Goal: Task Accomplishment & Management: Complete application form

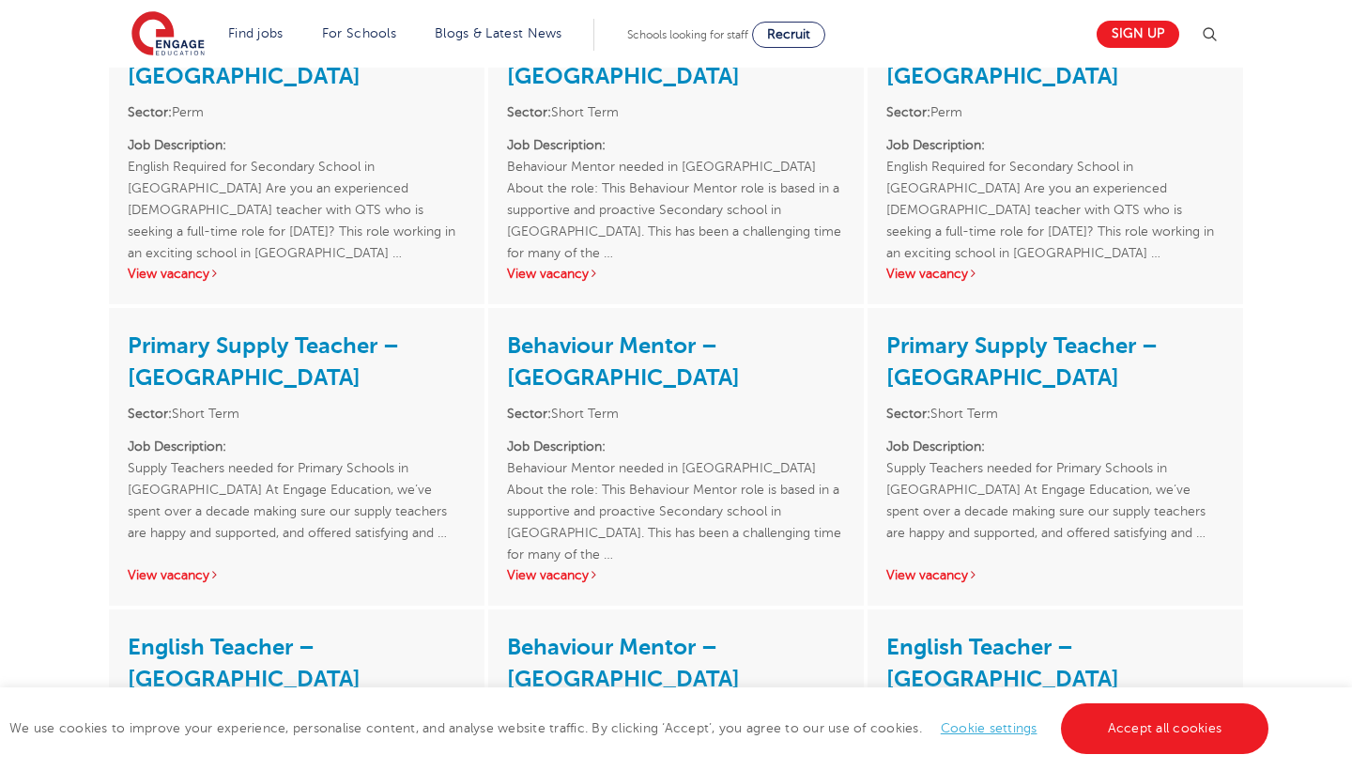
scroll to position [2165, 0]
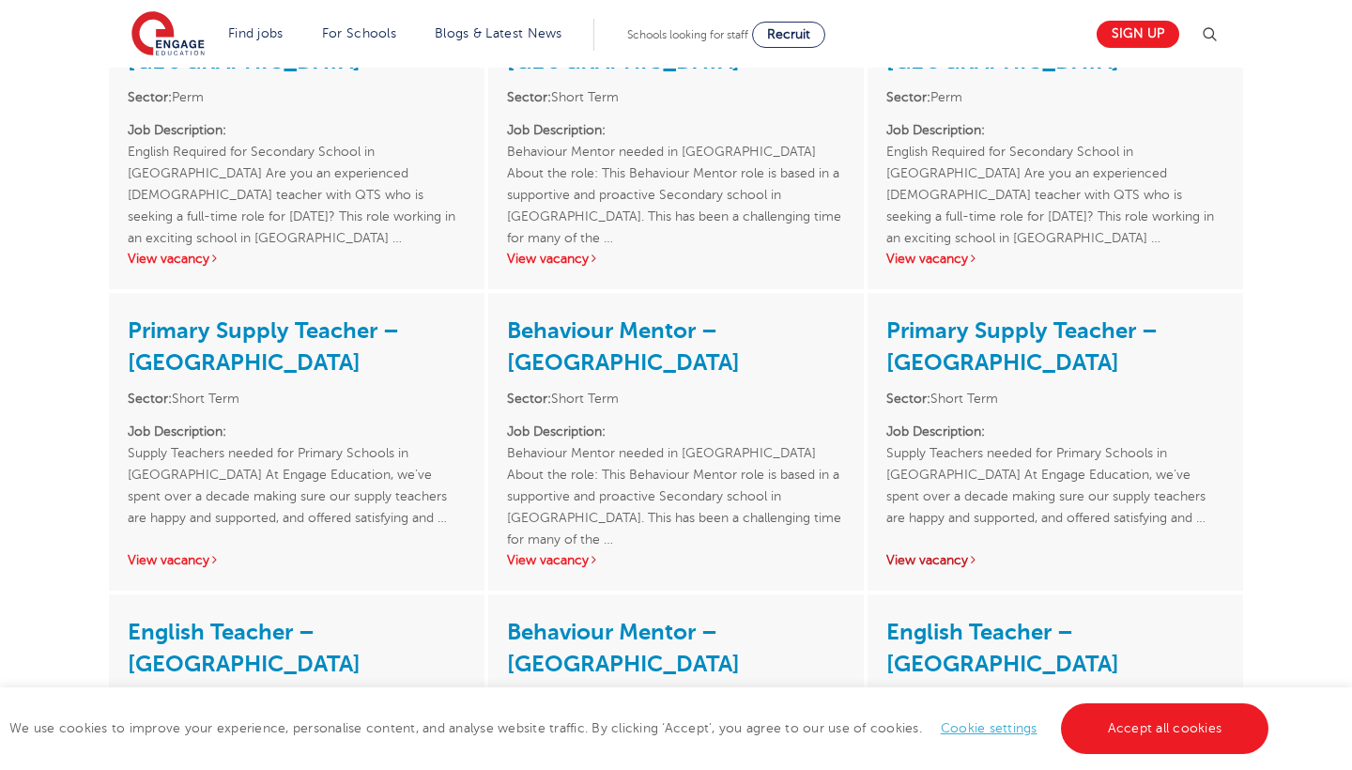
click at [942, 553] on link "View vacancy" at bounding box center [932, 560] width 92 height 14
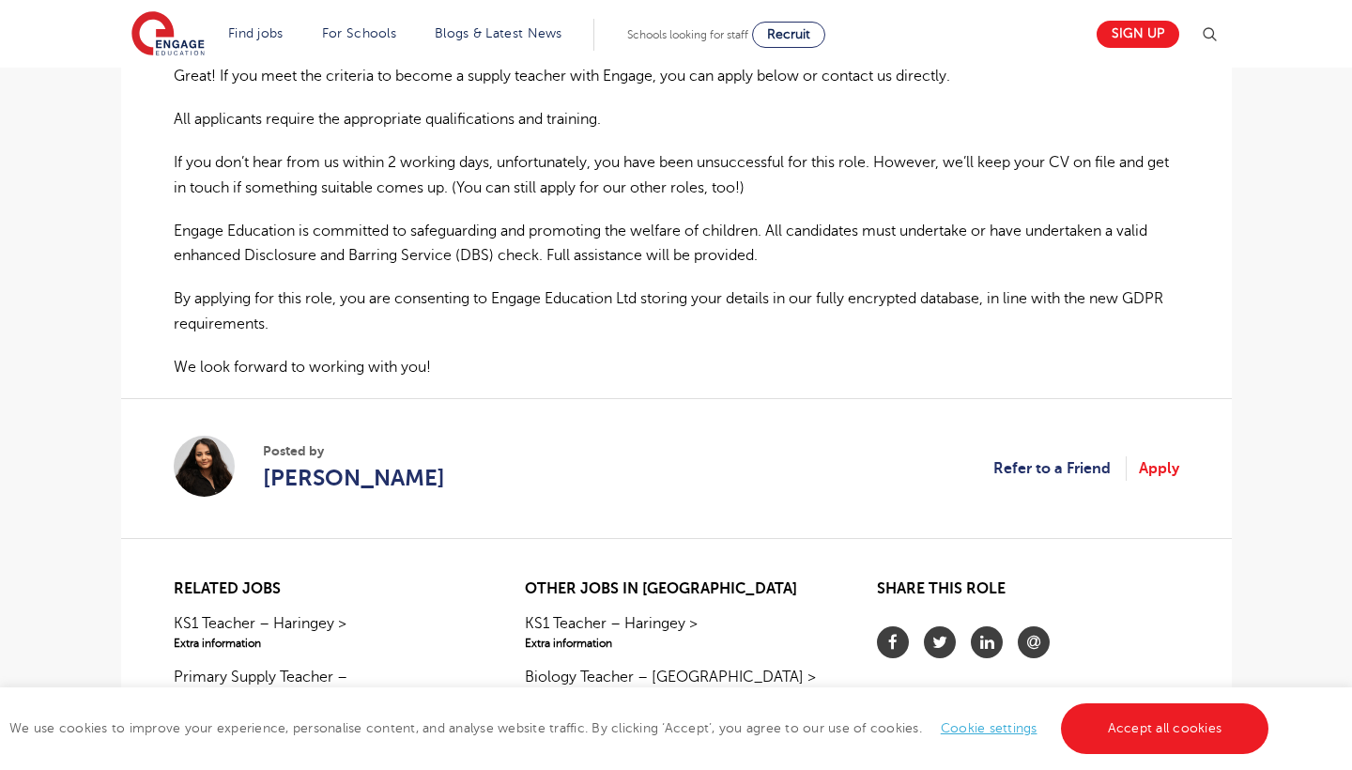
scroll to position [1227, 0]
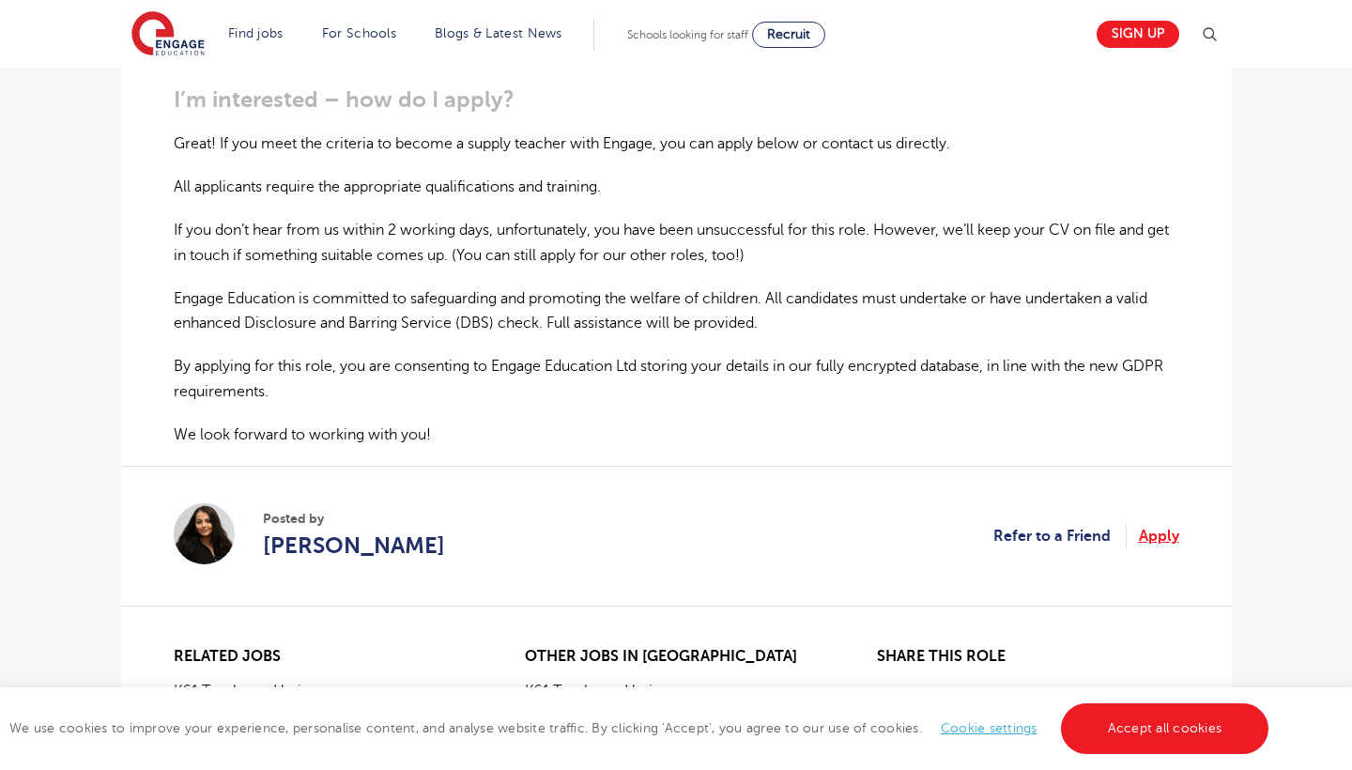
click at [1149, 525] on link "Apply" at bounding box center [1159, 536] width 40 height 24
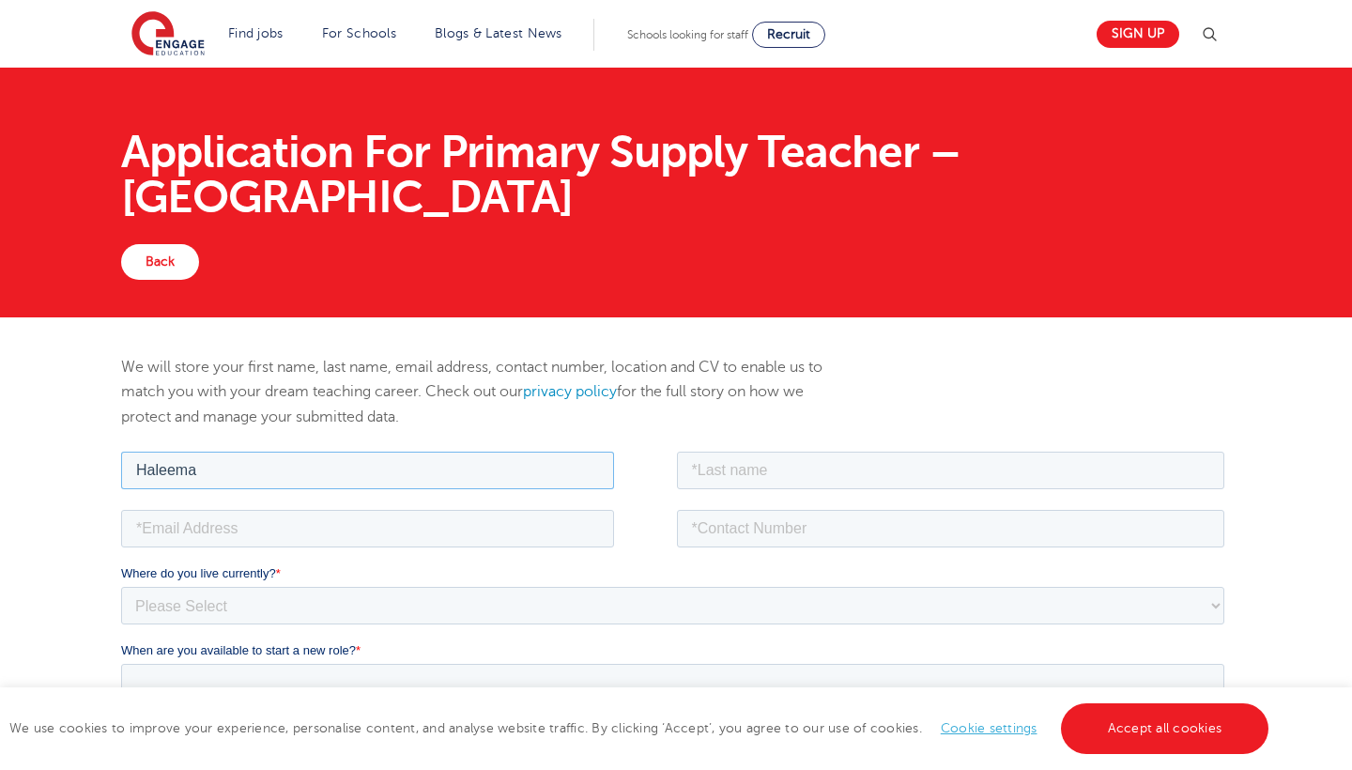
type input "Haleema"
type input "Ahmed"
type input "haleema_a777@hotmail.co.uk"
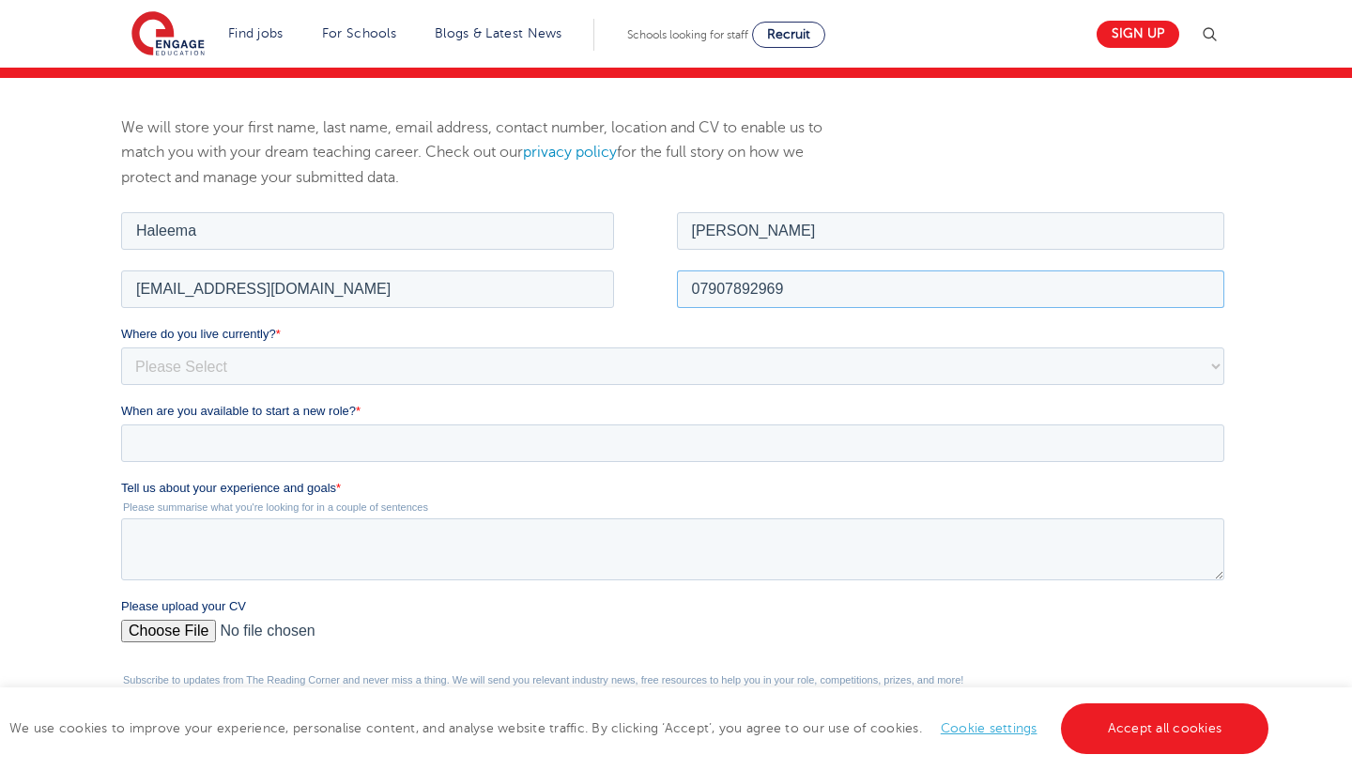
scroll to position [274, 0]
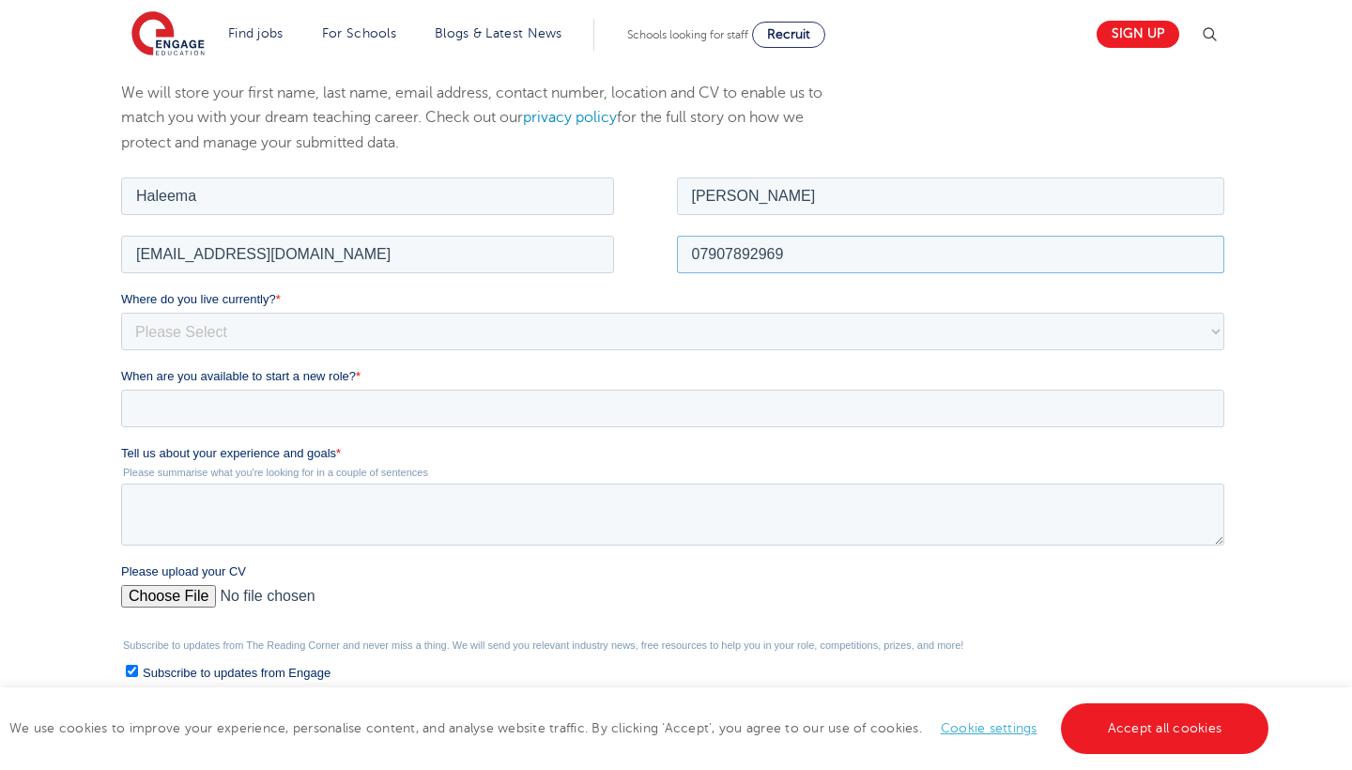
type input "07907892969"
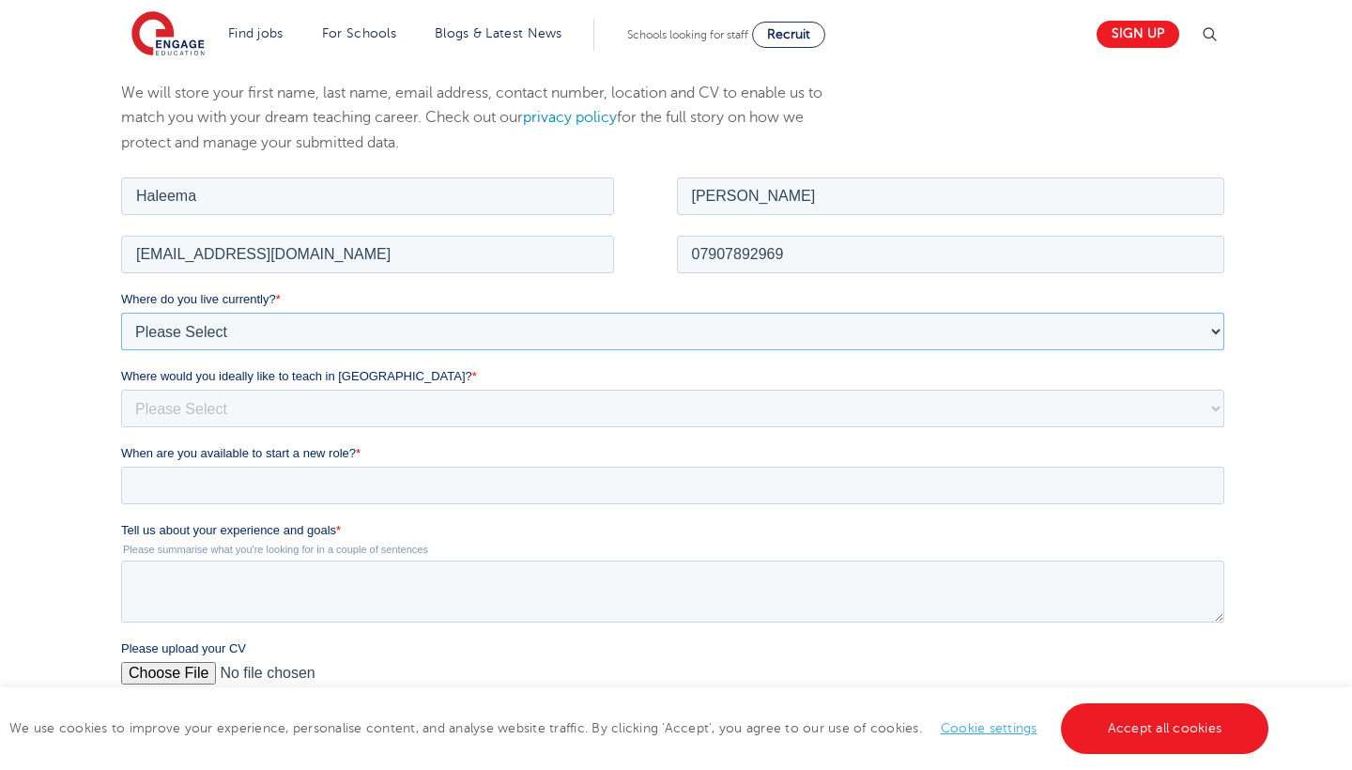
select select "UK"
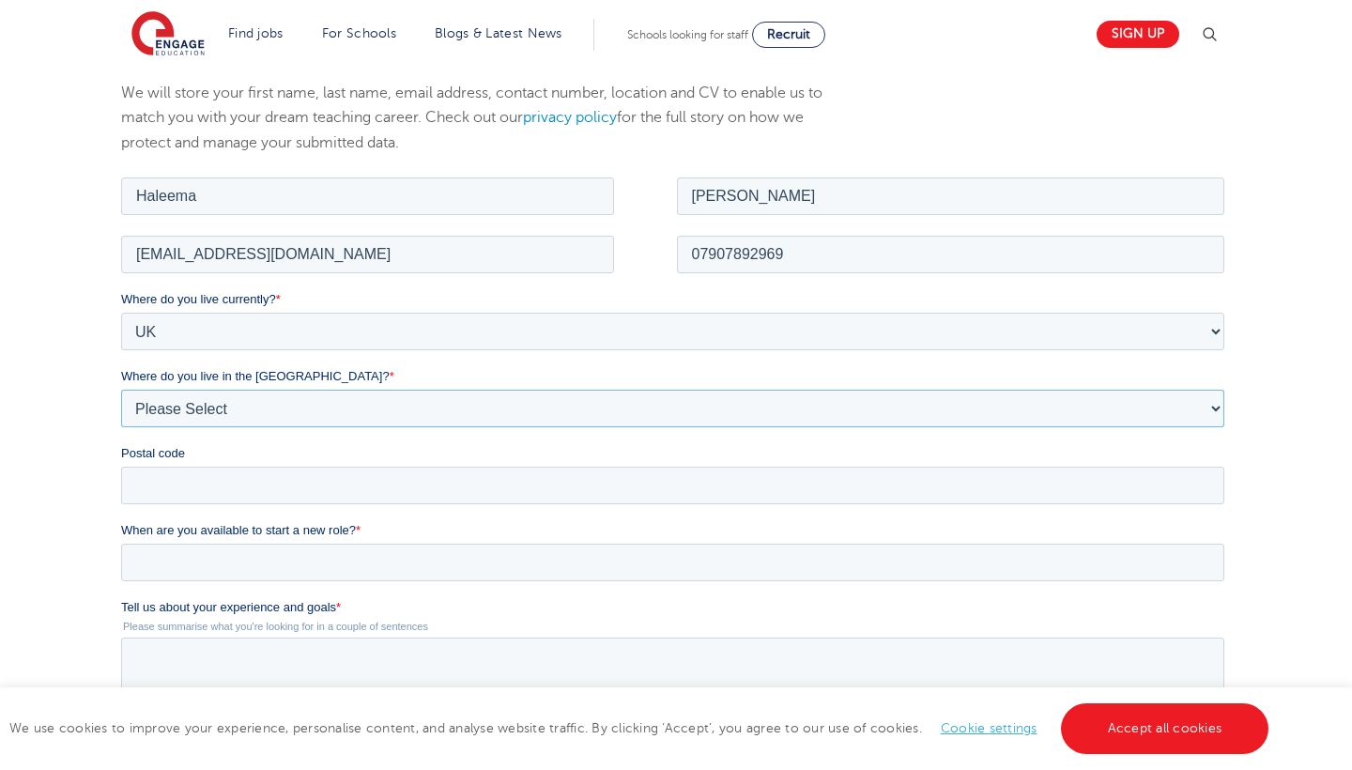
select select "London"
type input "E17 7AP"
click at [282, 567] on input "When are you available to start a new role? *" at bounding box center [671, 562] width 1103 height 38
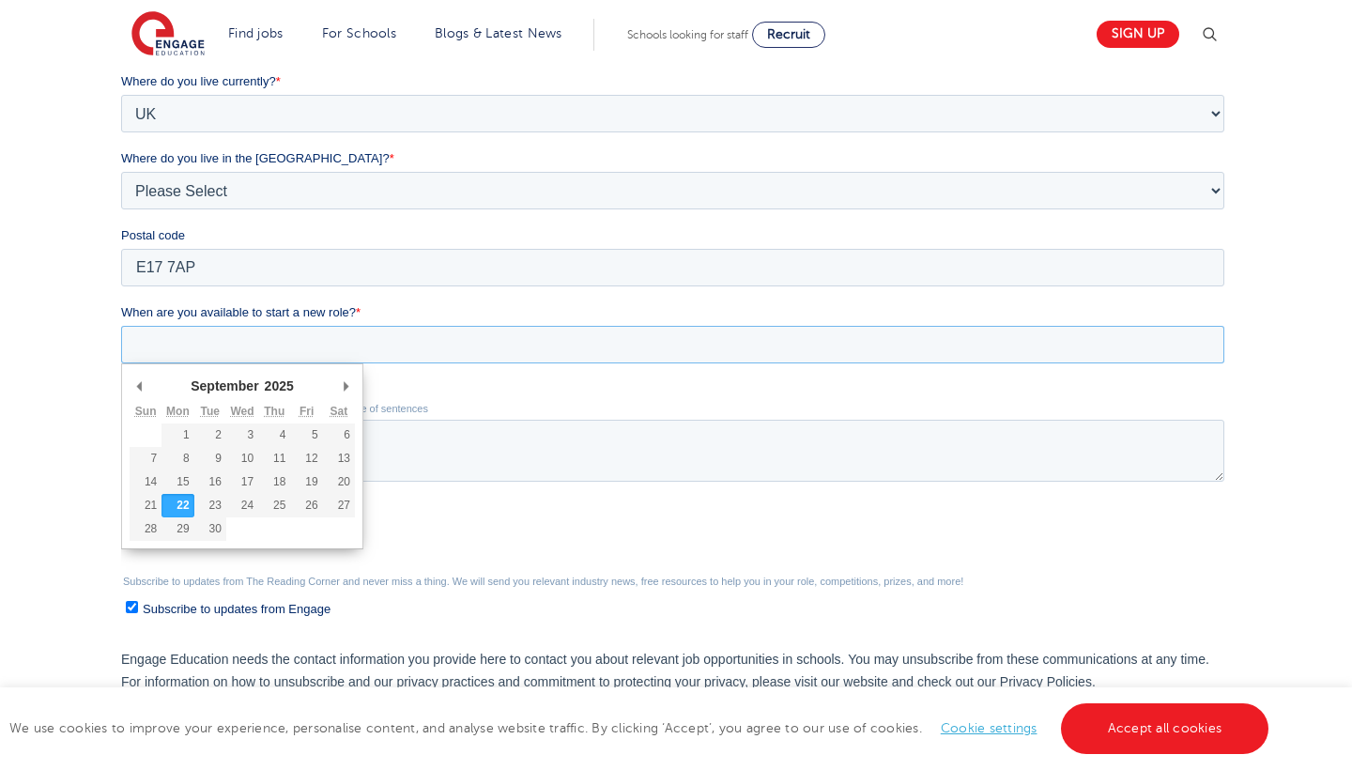
scroll to position [498, 0]
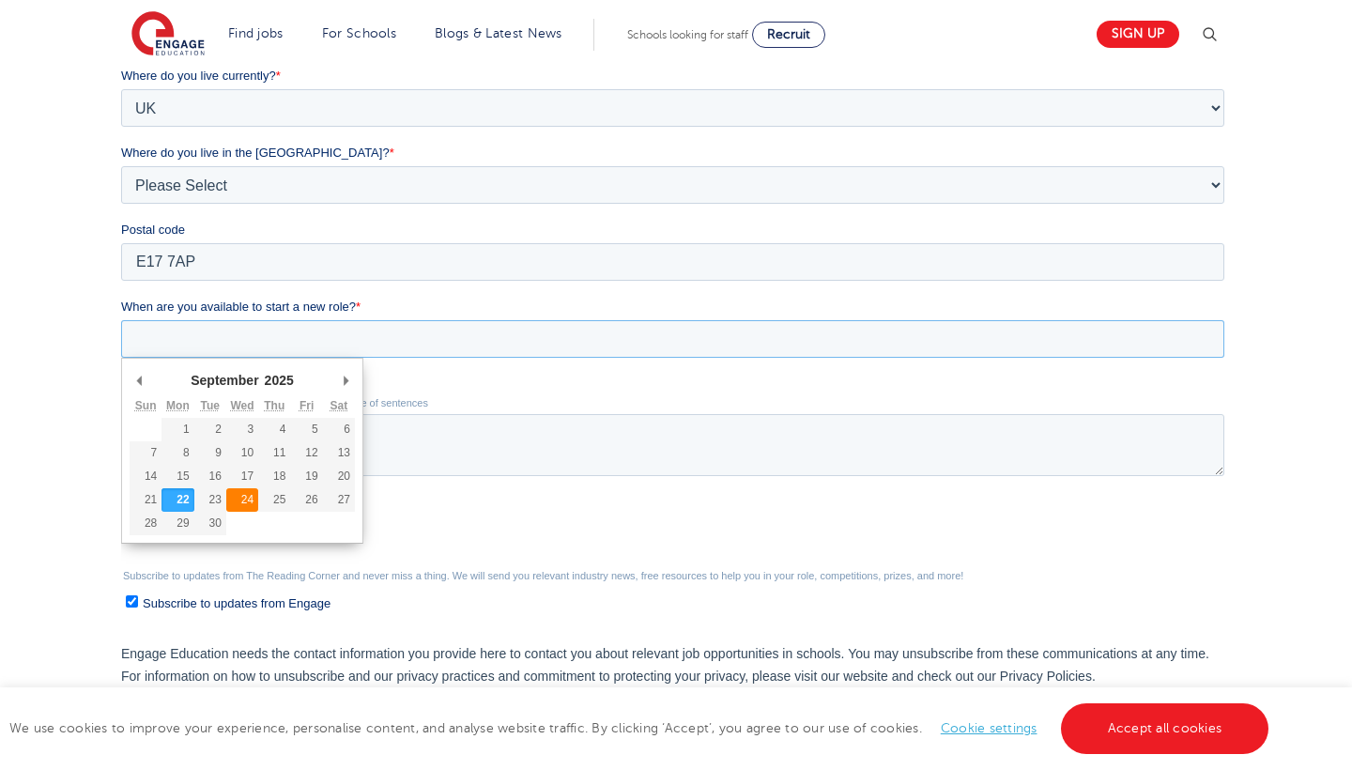
type div "2025-09-24"
type input "2025/09/24"
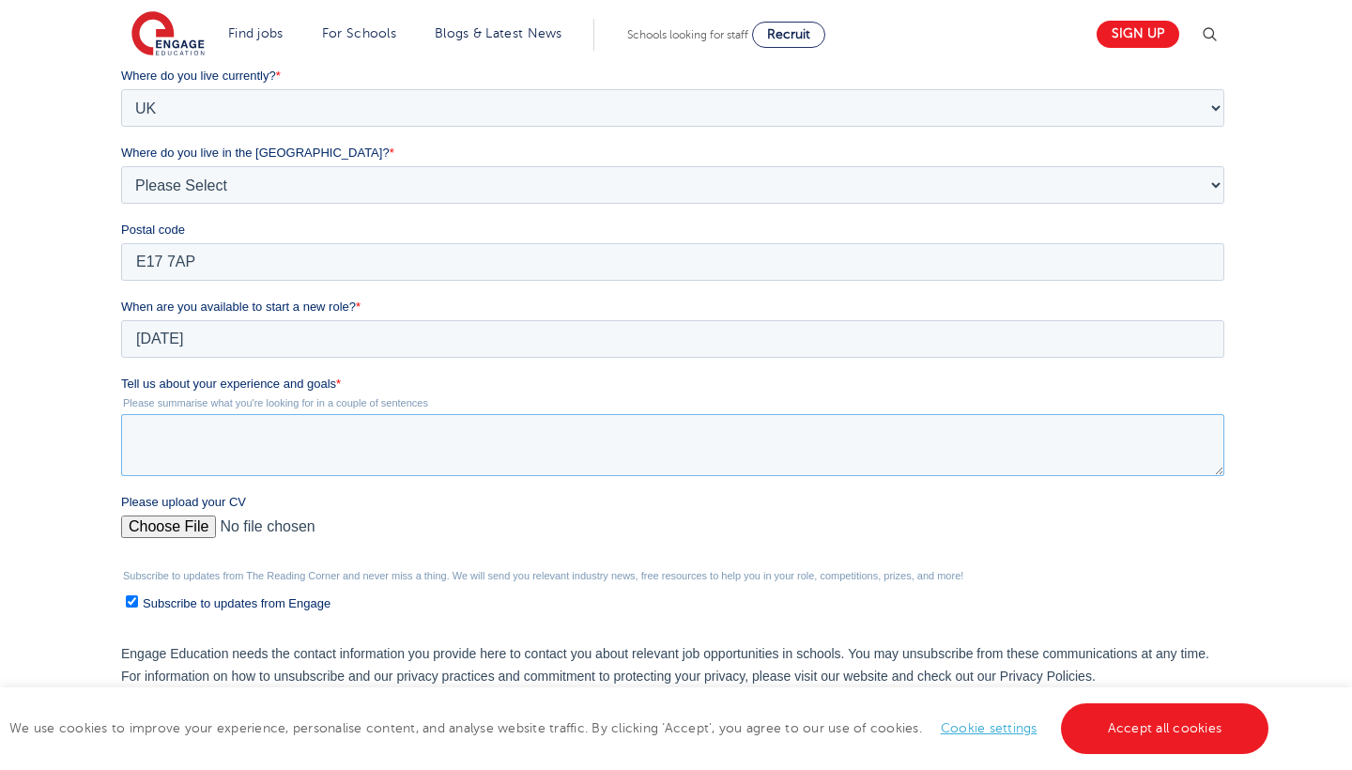
click at [264, 432] on textarea "Tell us about your experience and goals *" at bounding box center [671, 445] width 1103 height 62
type textarea "I"
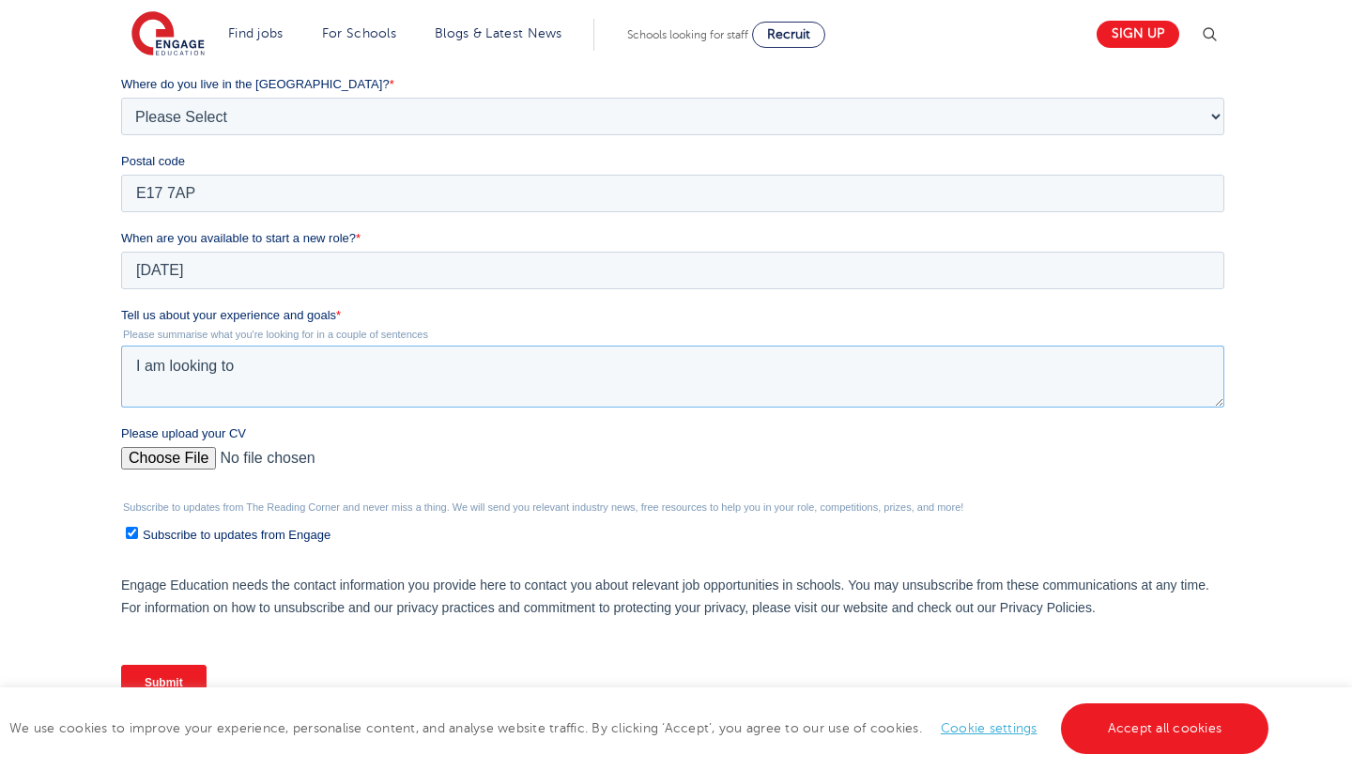
scroll to position [565, 0]
click at [411, 374] on textarea "I am looking to gain some experience in Primary School" at bounding box center [671, 377] width 1103 height 62
click at [546, 375] on textarea "I am looking to gain some experience in a Primary School" at bounding box center [671, 377] width 1103 height 62
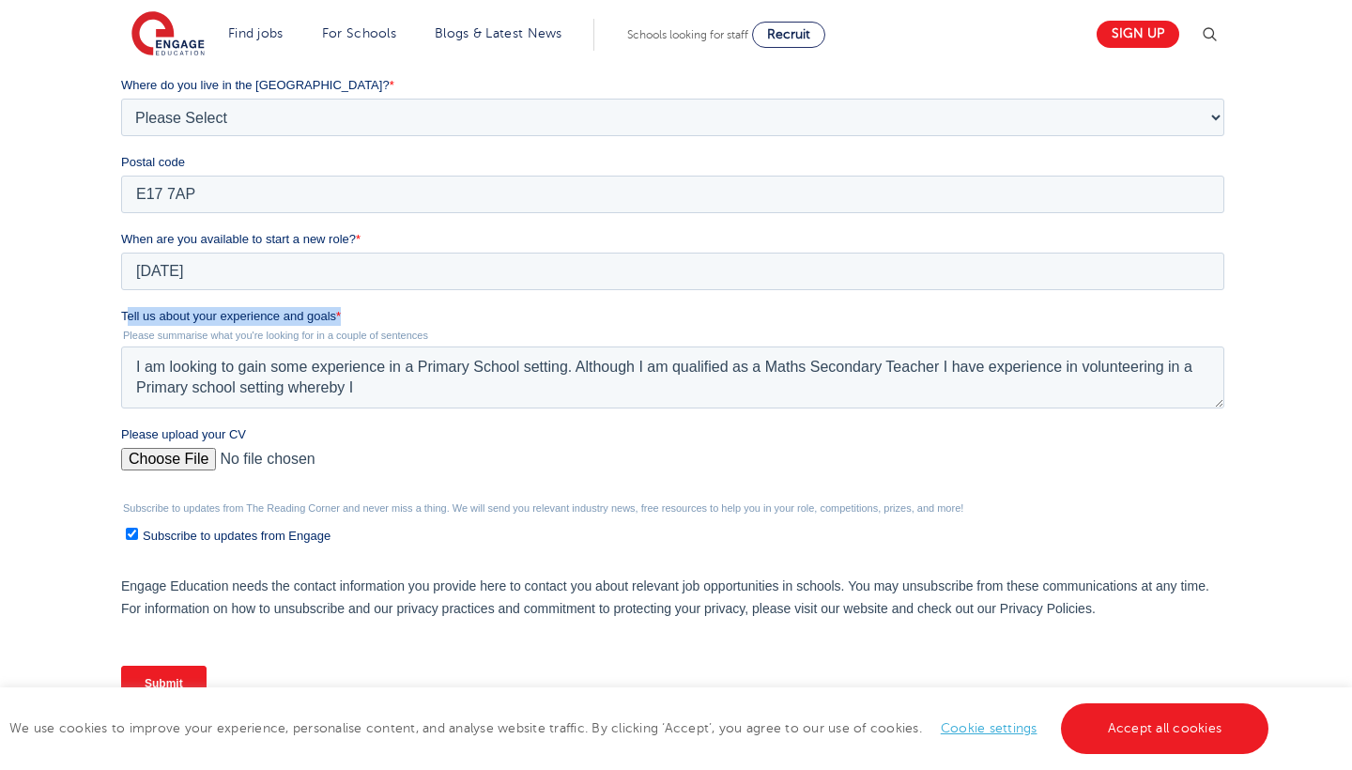
drag, startPoint x: 124, startPoint y: 317, endPoint x: 323, endPoint y: 323, distance: 199.1
click at [323, 323] on label "Tell us about your experience and goals *" at bounding box center [675, 316] width 1111 height 19
click at [323, 346] on textarea "I am looking to gain some experience in a Primary School setting. Although I am…" at bounding box center [671, 377] width 1103 height 62
paste textarea "ability to establish a calm and focused learning environment quickly. I follow …"
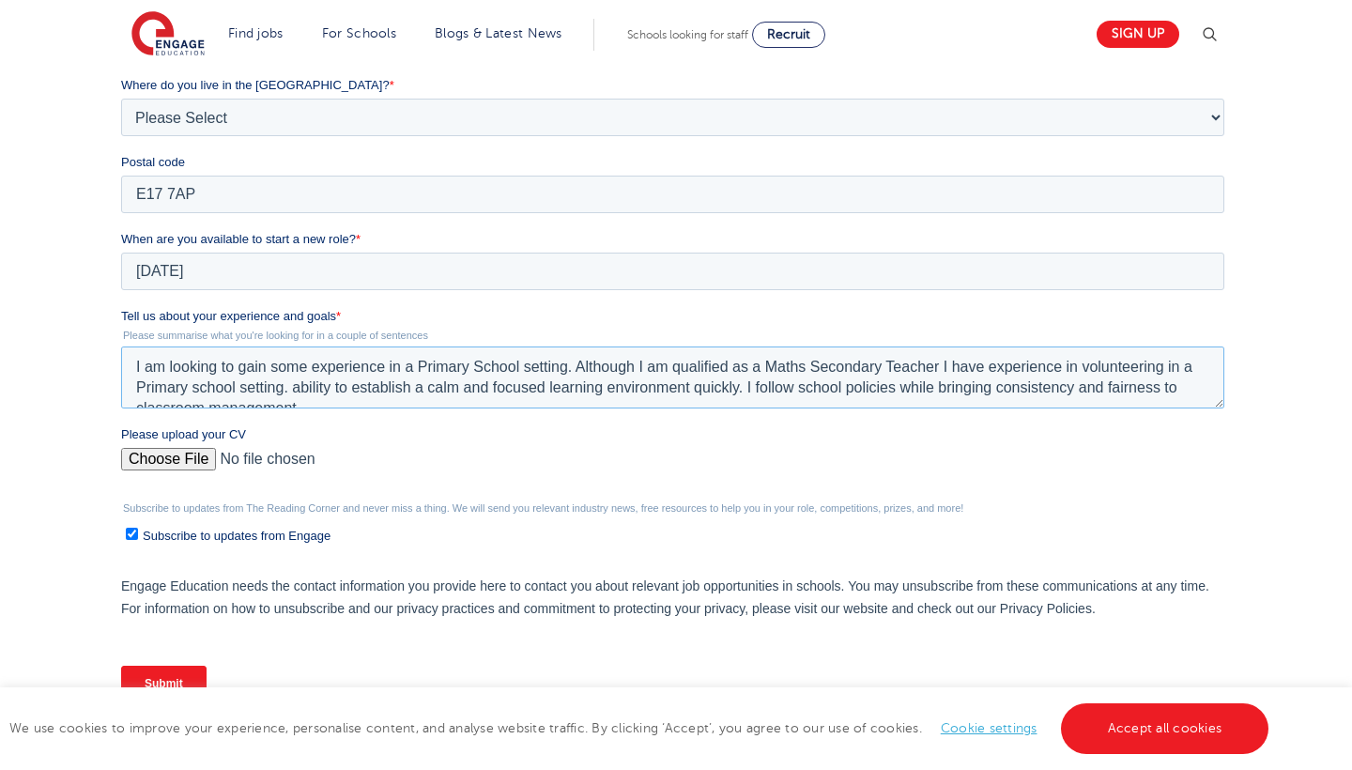
scroll to position [9, 0]
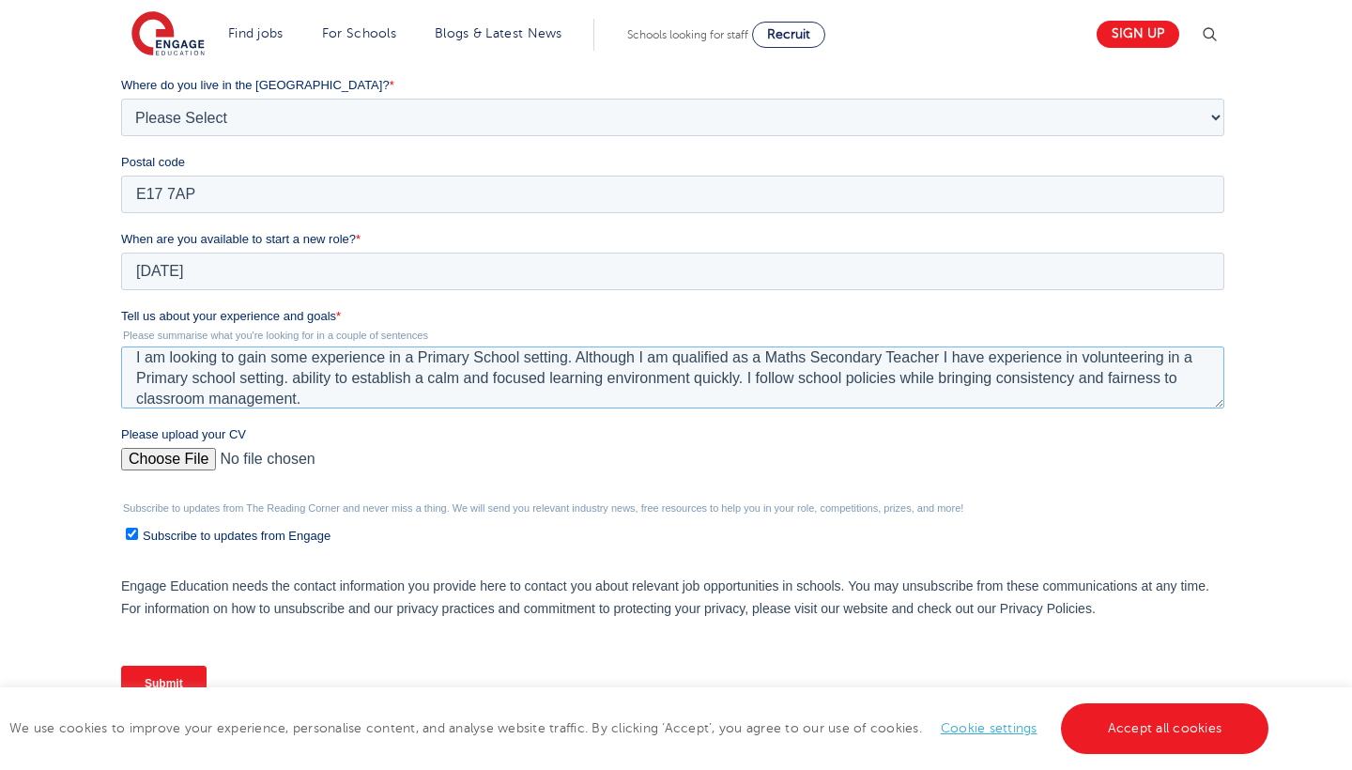
click at [294, 382] on textarea "I am looking to gain some experience in a Primary School setting. Although I am…" at bounding box center [671, 377] width 1103 height 62
click at [529, 410] on fieldset "Tell us about your experience and goals * Please summarise what you're looking …" at bounding box center [675, 366] width 1111 height 118
click at [530, 394] on textarea "I am looking to gain some experience in a Primary School setting. Although I am…" at bounding box center [671, 377] width 1103 height 62
paste textarea "have built positive relationships with pupils, teaching assistants, and senior …"
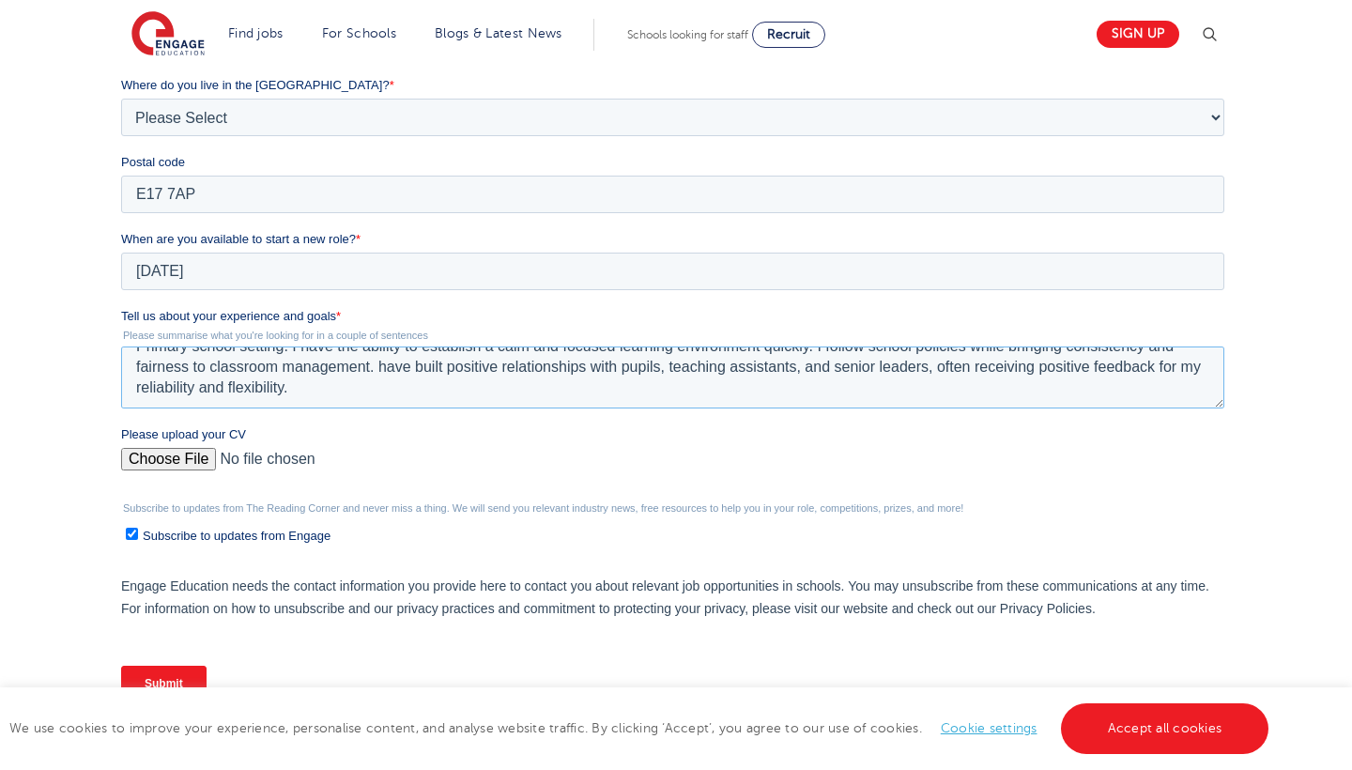
click at [381, 365] on textarea "I am looking to gain some experience in a Primary School setting. Although I am…" at bounding box center [671, 377] width 1103 height 62
click at [371, 394] on textarea "I am looking to gain some experience in a Primary School setting. Although I am…" at bounding box center [671, 377] width 1103 height 62
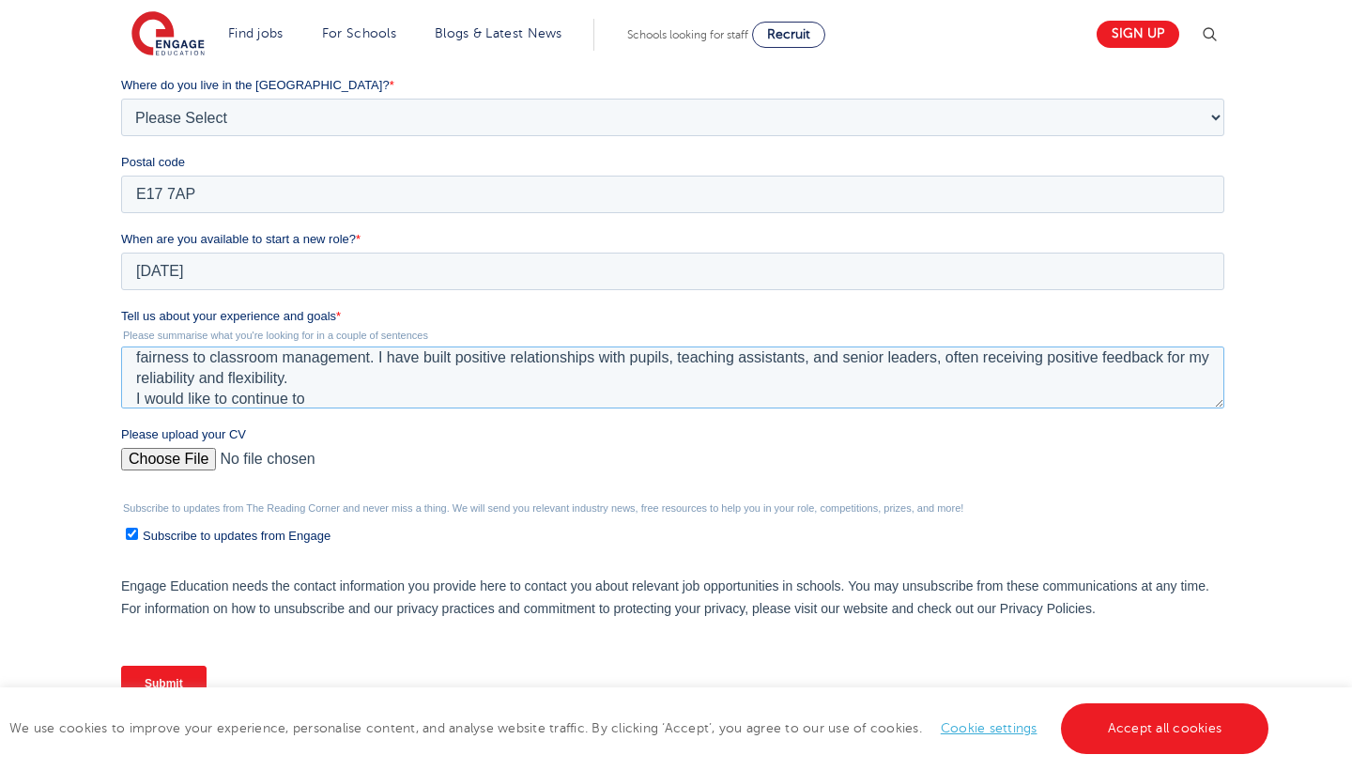
paste textarea "providing high-quality education and supporting the development of every child …"
click at [376, 391] on textarea "I am looking to gain some experience in a Primary School setting. Although I am…" at bounding box center [671, 377] width 1103 height 62
click at [627, 396] on textarea "I am looking to gain some experience in a Primary School setting. Although I am…" at bounding box center [671, 377] width 1103 height 62
click at [876, 395] on textarea "I am looking to gain some experience in a Primary School setting. Although I am…" at bounding box center [671, 377] width 1103 height 62
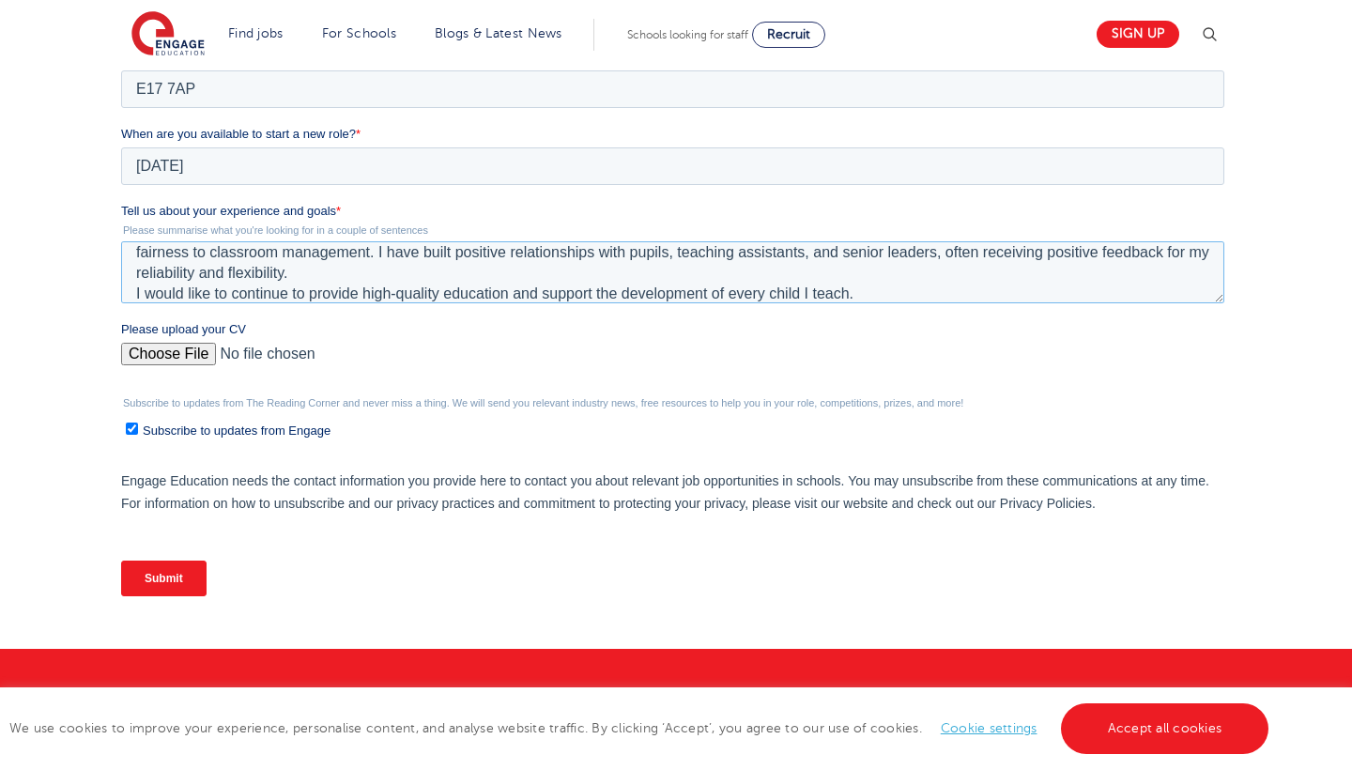
scroll to position [686, 0]
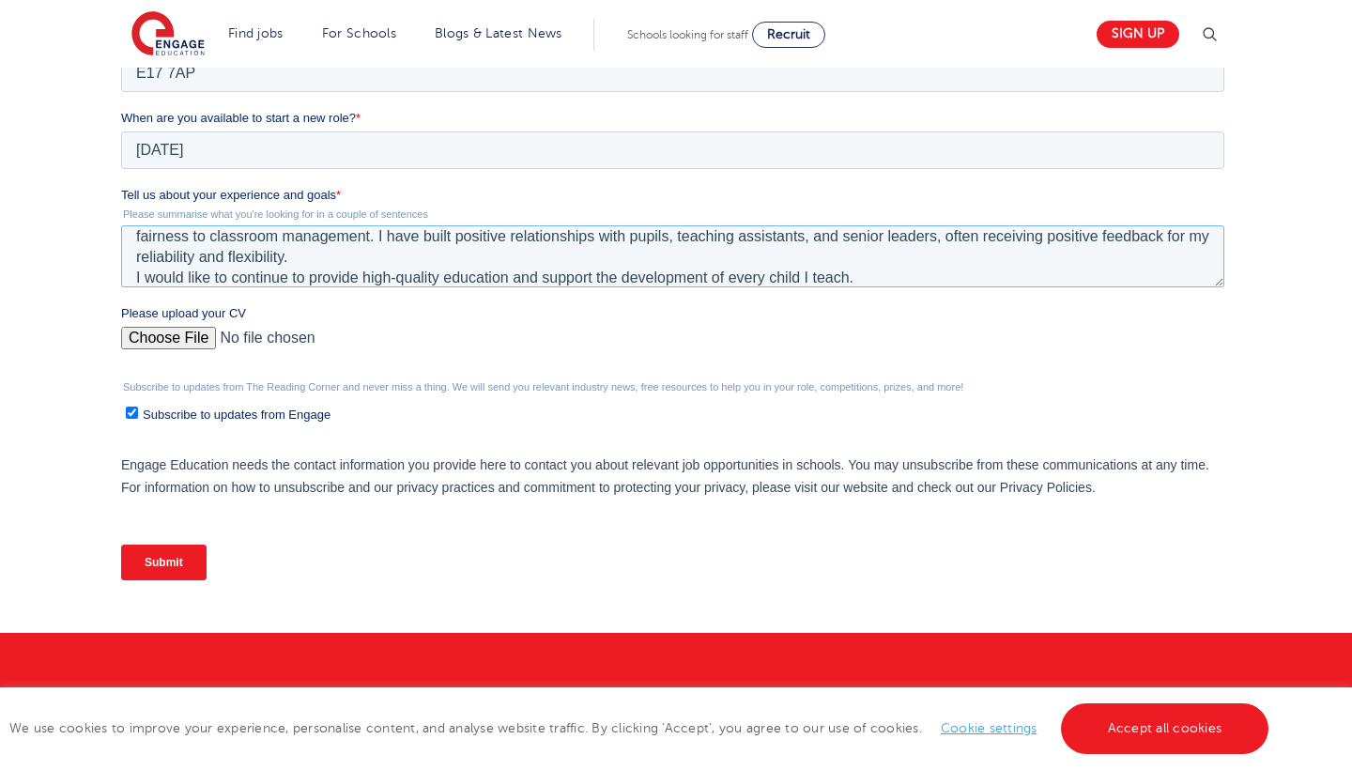
type textarea "I am looking to gain some experience in a Primary School setting. Although I am…"
click at [181, 340] on input "Please upload your CV" at bounding box center [671, 346] width 1103 height 38
type input "C:\fakepath\Haleema Ahmed CV .docx"
click at [312, 334] on input "Please upload your CV" at bounding box center [671, 346] width 1103 height 38
click at [330, 332] on input "Please upload your CV" at bounding box center [671, 346] width 1103 height 38
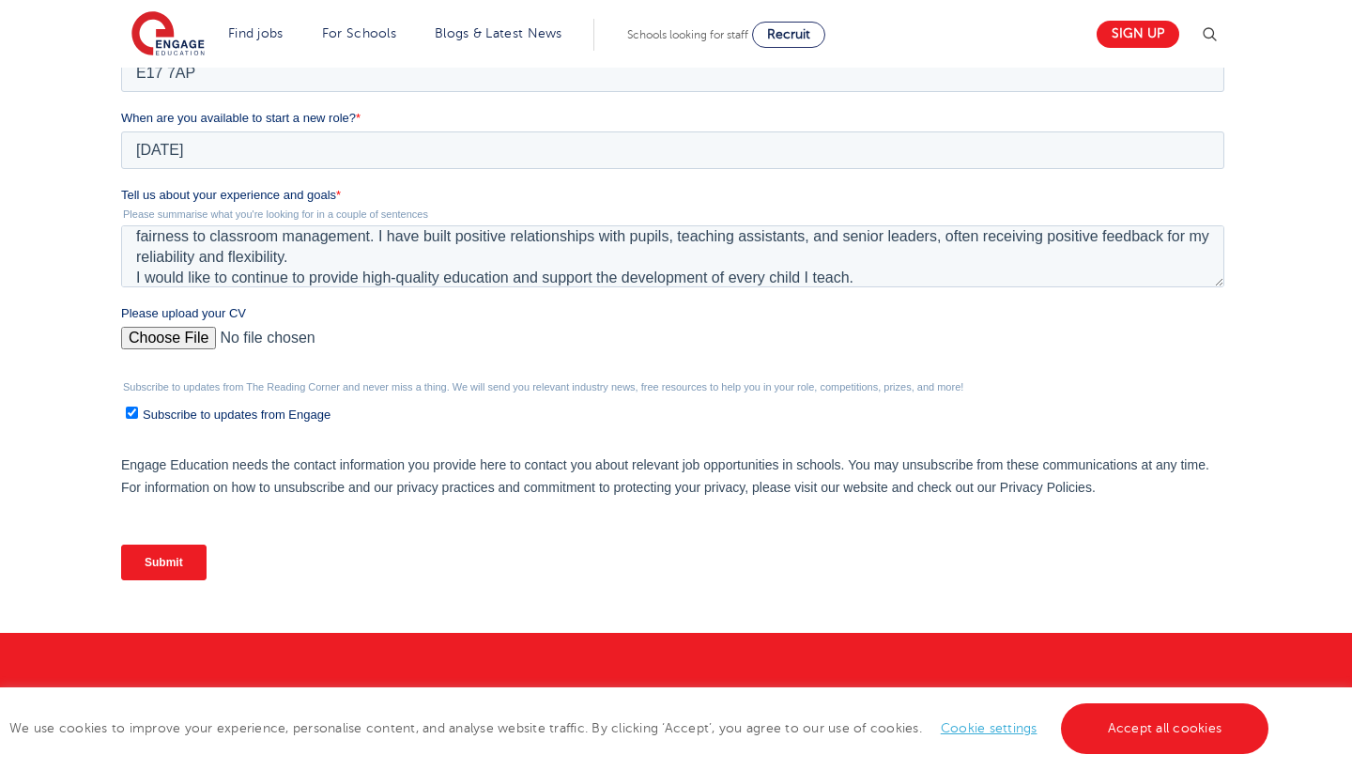
click at [230, 342] on input "Please upload your CV" at bounding box center [671, 346] width 1103 height 38
click at [288, 331] on input "Please upload your CV" at bounding box center [671, 346] width 1103 height 38
click at [271, 367] on fieldset "Please upload your CV" at bounding box center [675, 342] width 1111 height 77
click at [294, 335] on input "Please upload your CV" at bounding box center [671, 346] width 1103 height 38
click at [157, 561] on input "Submit" at bounding box center [162, 563] width 85 height 36
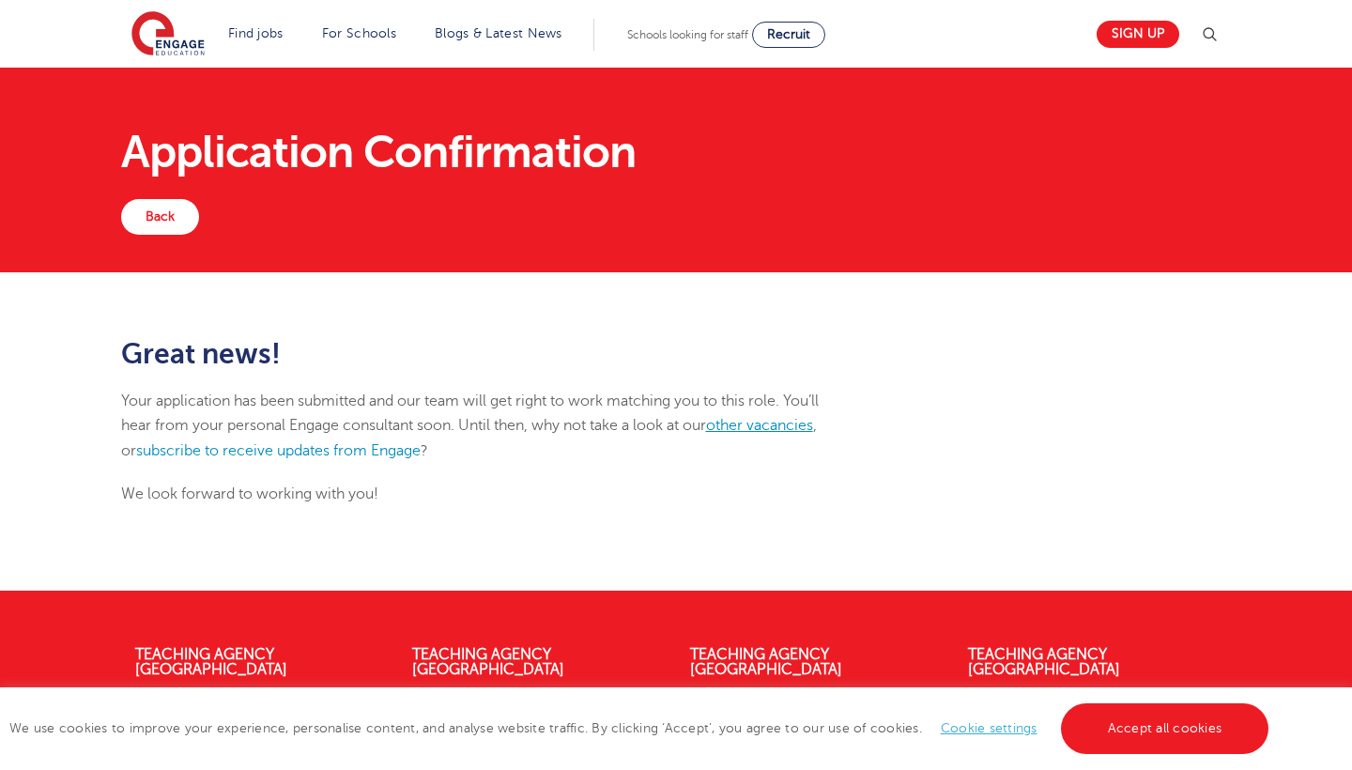
click at [765, 427] on link "other vacancies" at bounding box center [759, 425] width 107 height 17
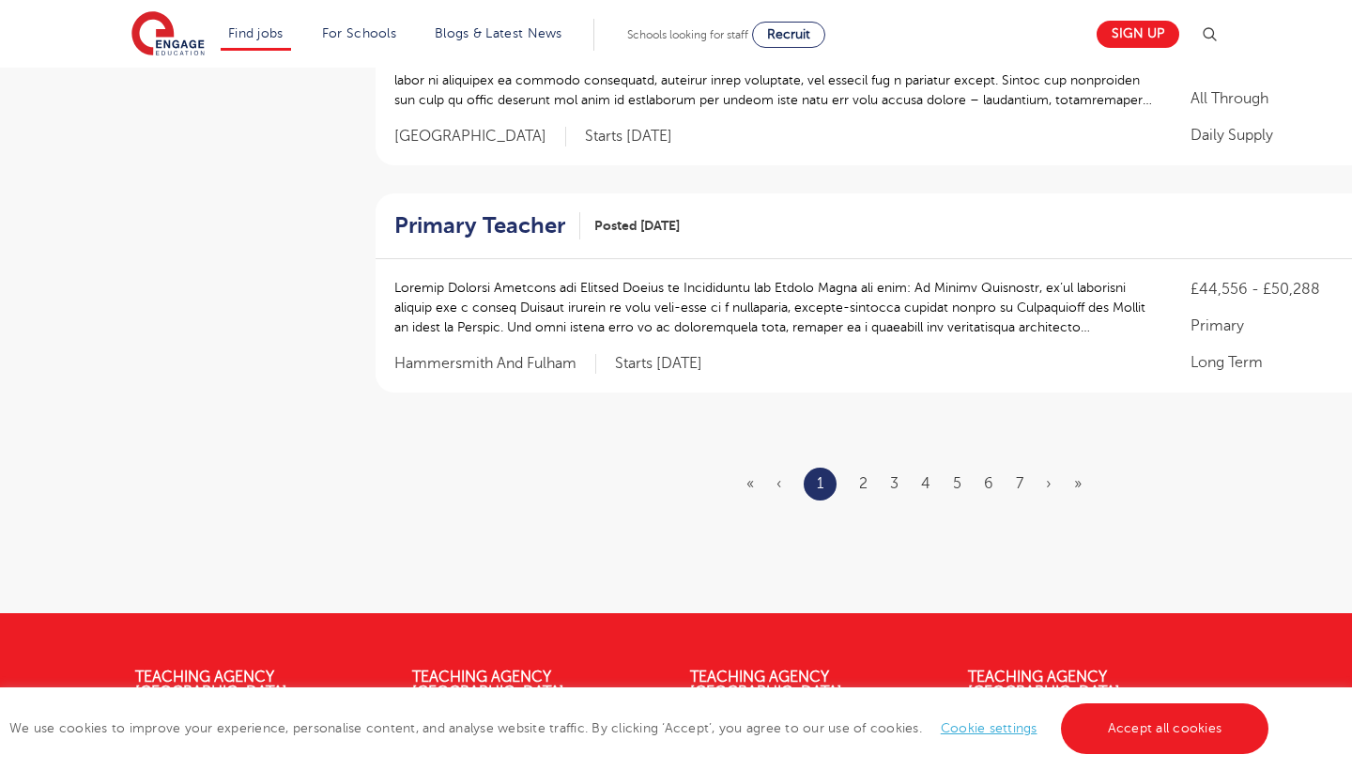
scroll to position [2295, 0]
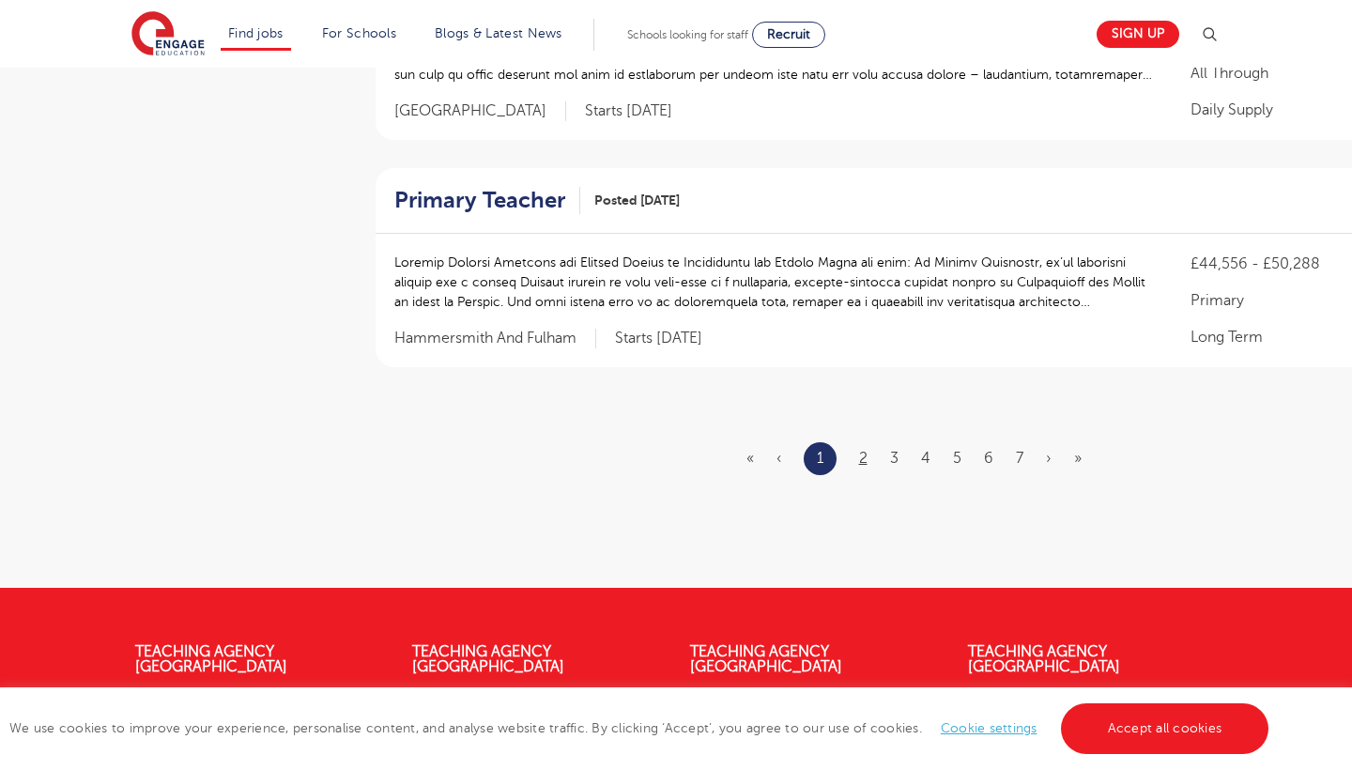
click at [860, 450] on link "2" at bounding box center [863, 458] width 8 height 17
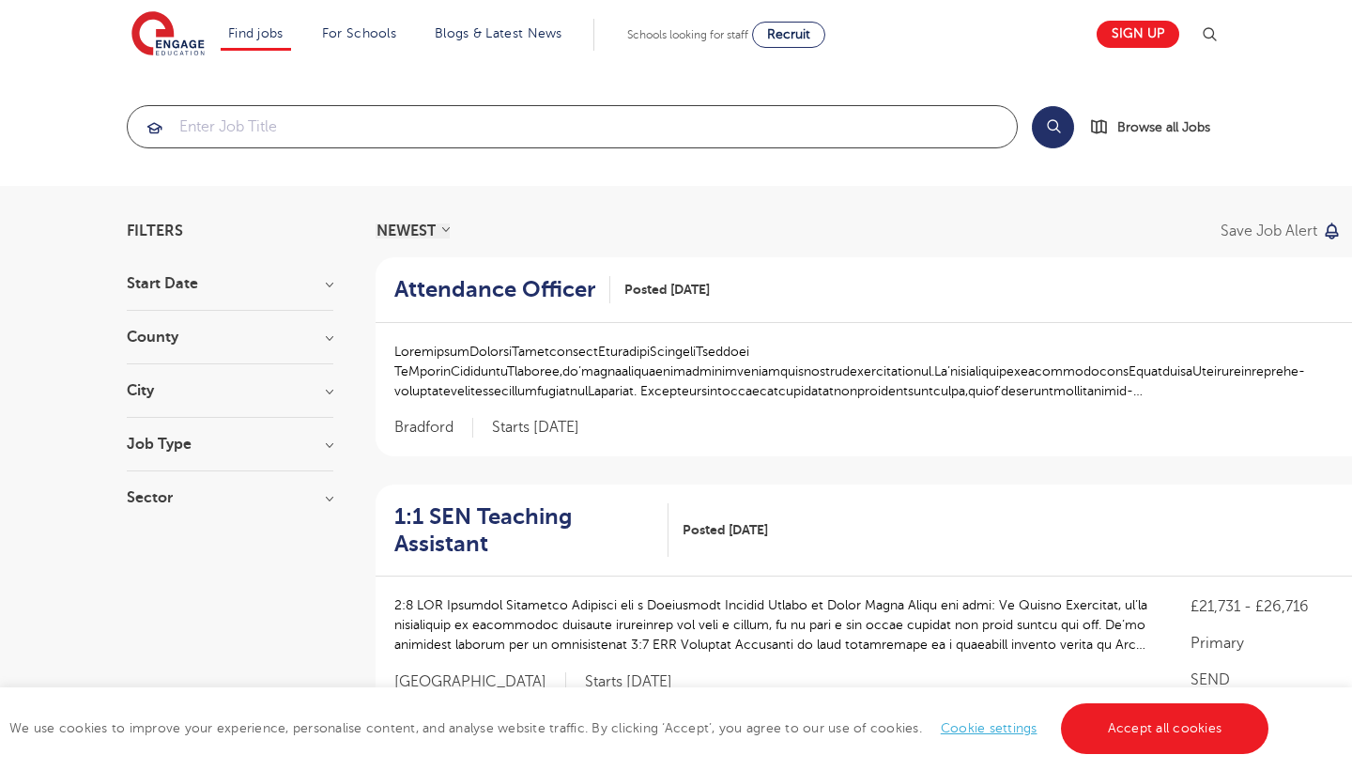
click at [329, 115] on input "search" at bounding box center [572, 126] width 889 height 41
click at [206, 410] on div "City Hounslow 60 Leeds 38 Bromley 33 Ealing 32 Wandsworth 31 Show more" at bounding box center [230, 400] width 207 height 35
click at [332, 393] on h3 "City" at bounding box center [230, 390] width 207 height 15
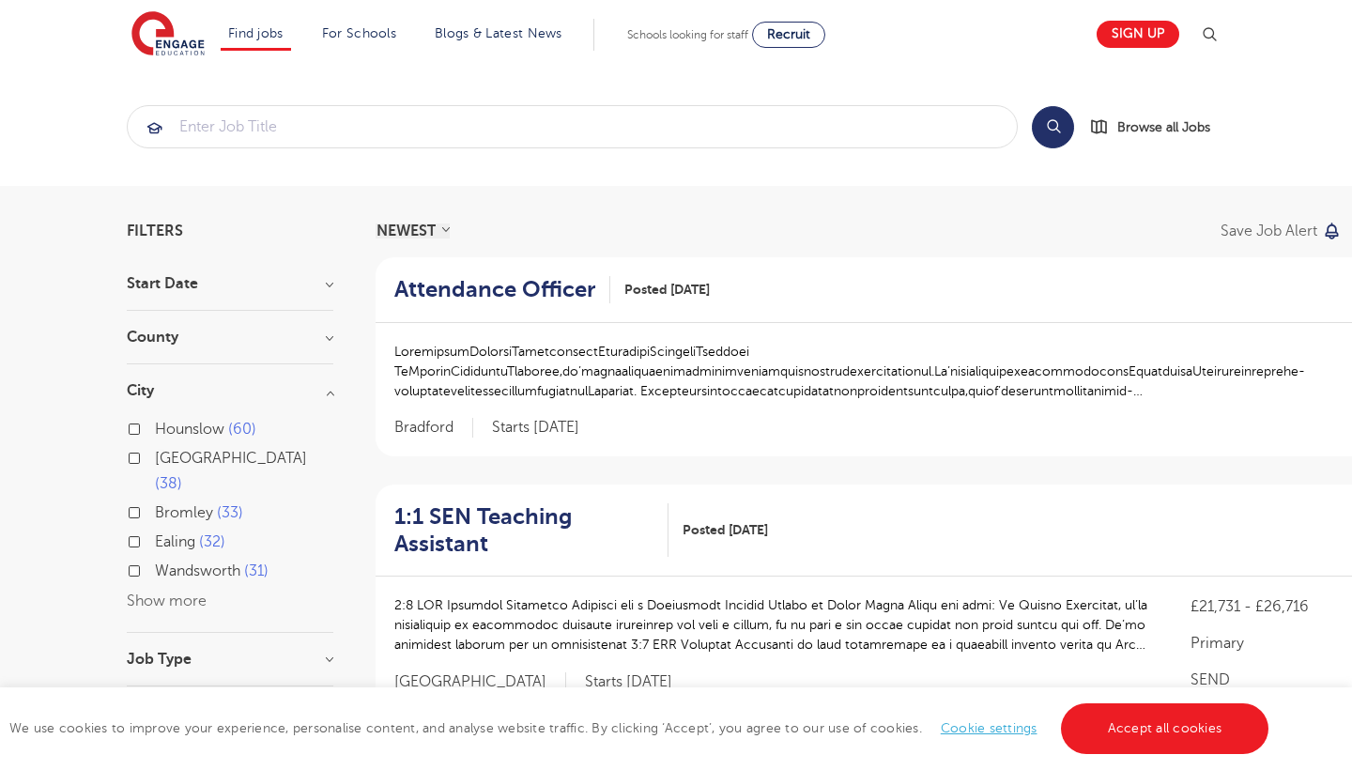
click at [190, 592] on button "Show more" at bounding box center [167, 600] width 80 height 17
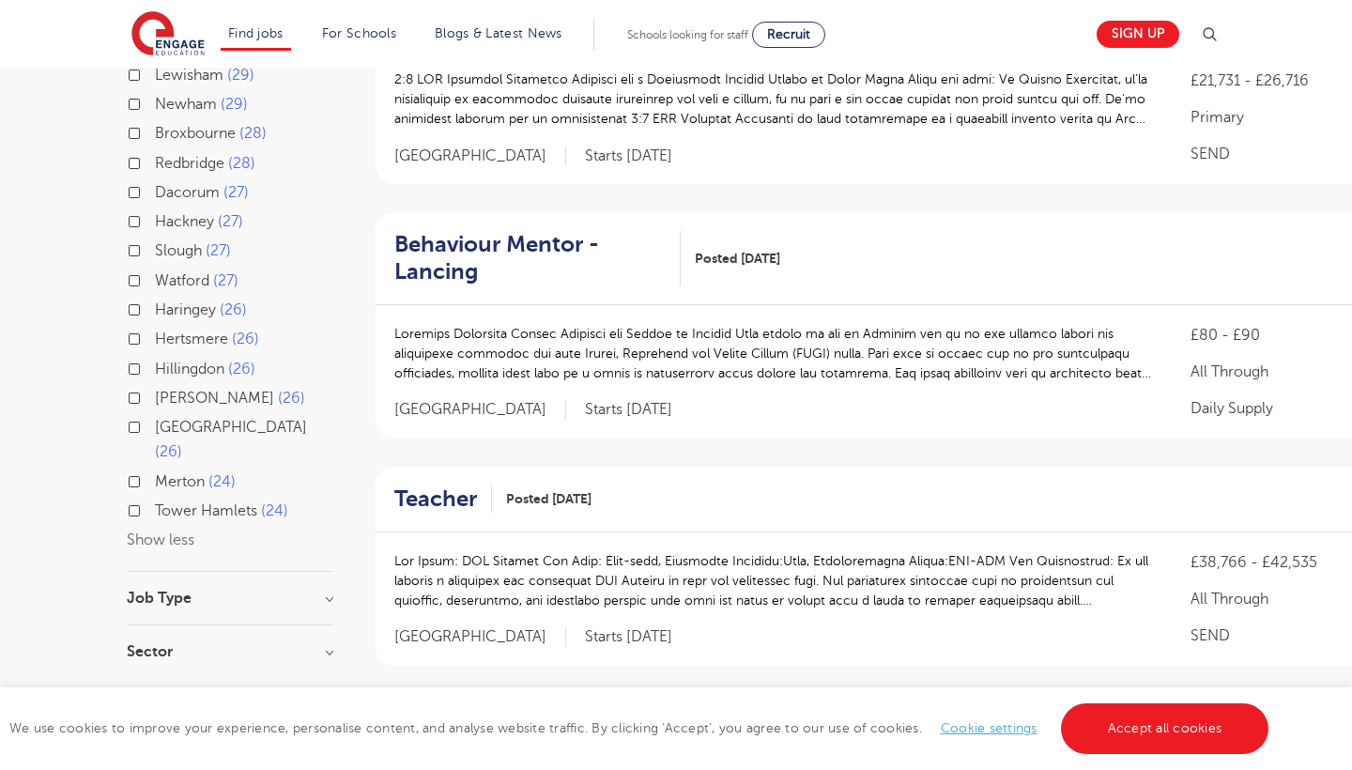
scroll to position [528, 0]
click at [135, 413] on div "[GEOGRAPHIC_DATA] 26" at bounding box center [230, 440] width 207 height 54
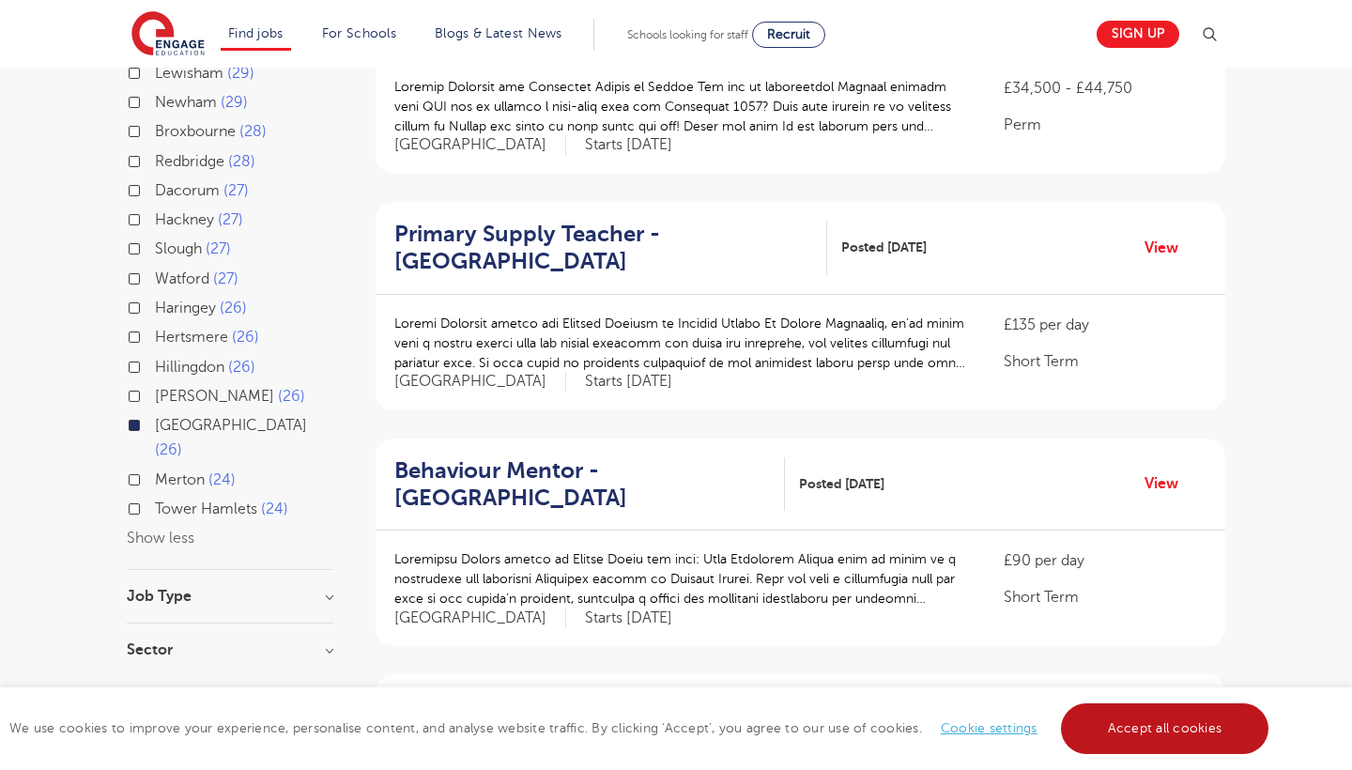
click at [1101, 727] on link "Accept all cookies" at bounding box center [1165, 728] width 208 height 51
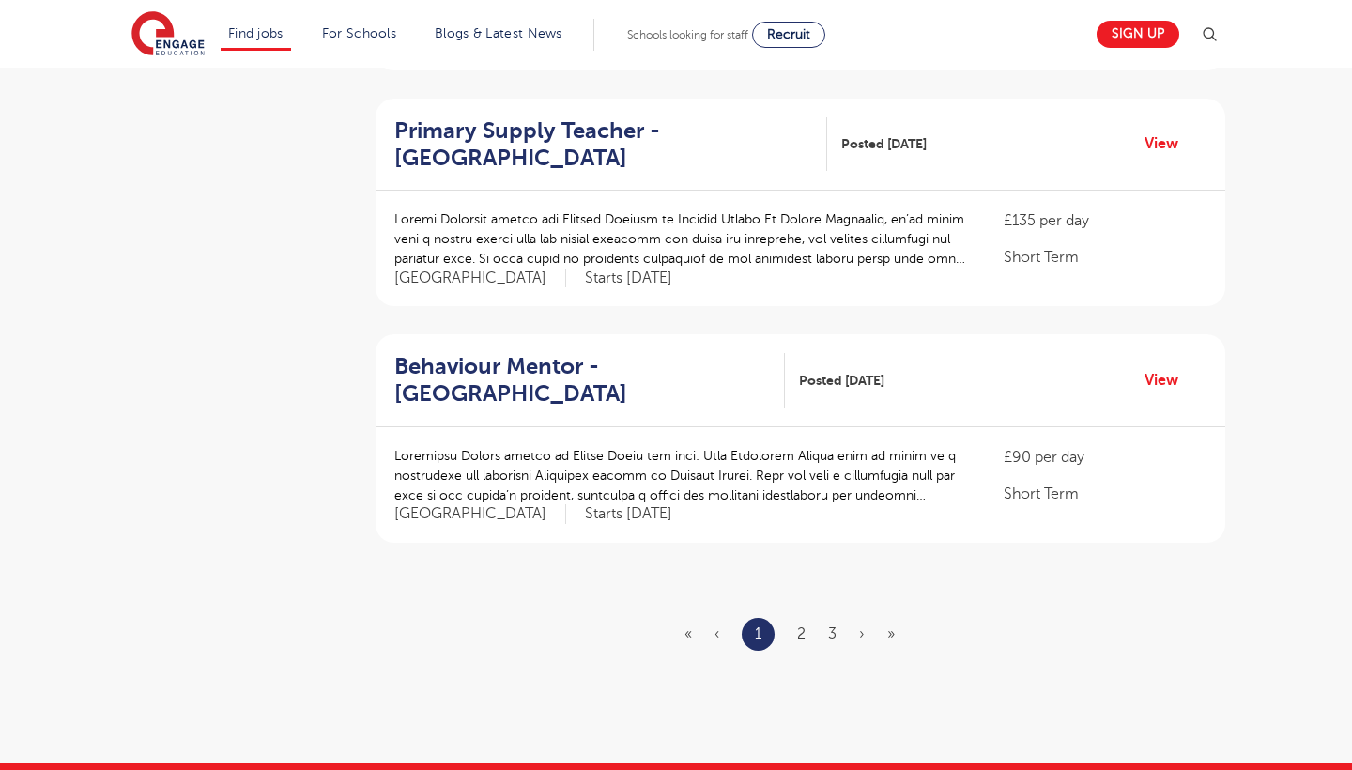
scroll to position [2052, 0]
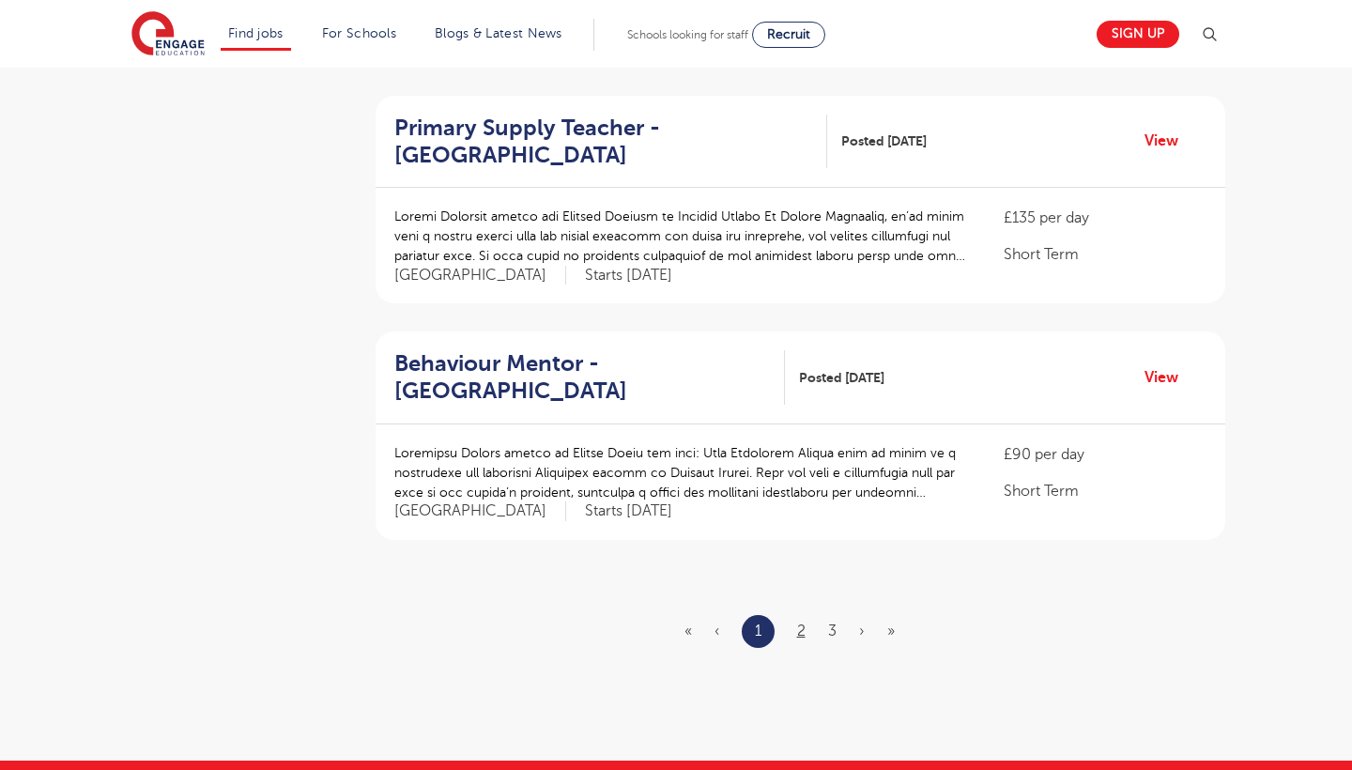
click at [803, 623] on link "2" at bounding box center [801, 631] width 8 height 17
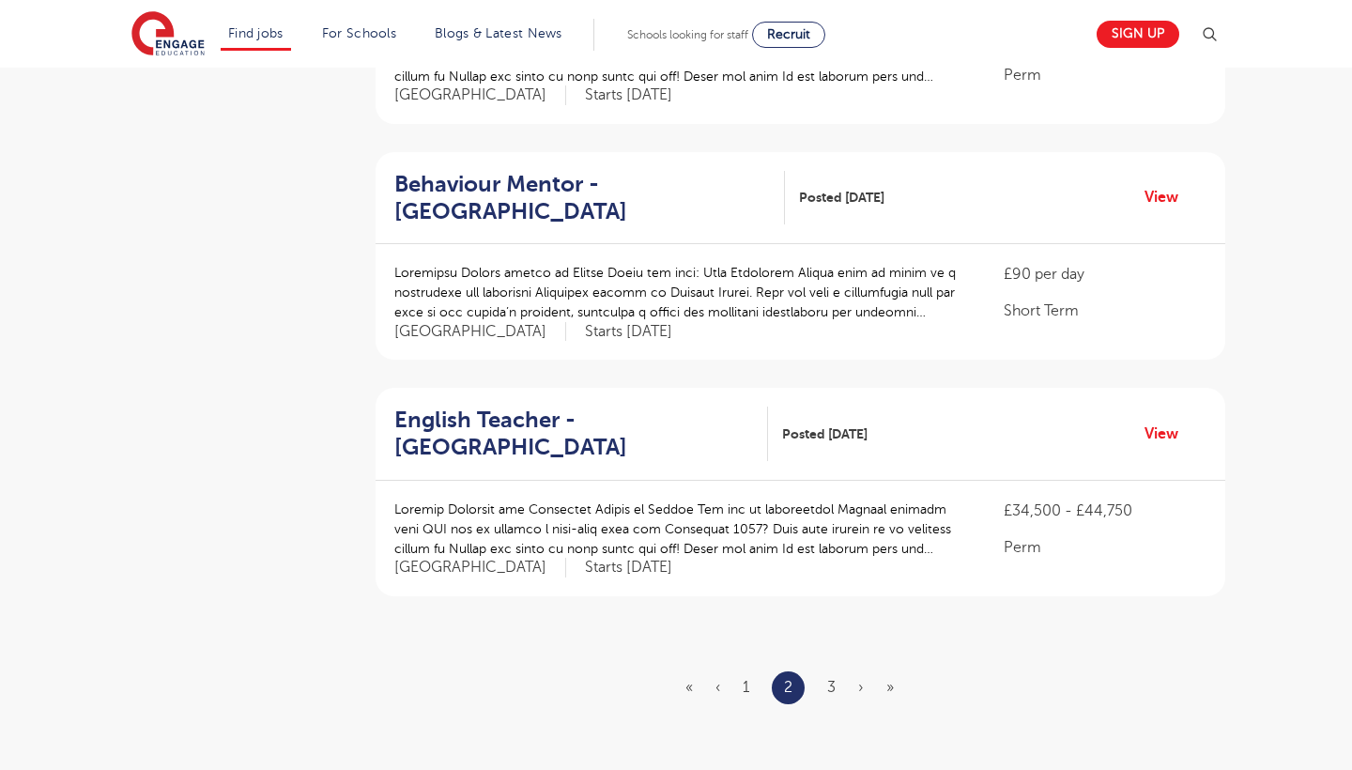
scroll to position [1998, 0]
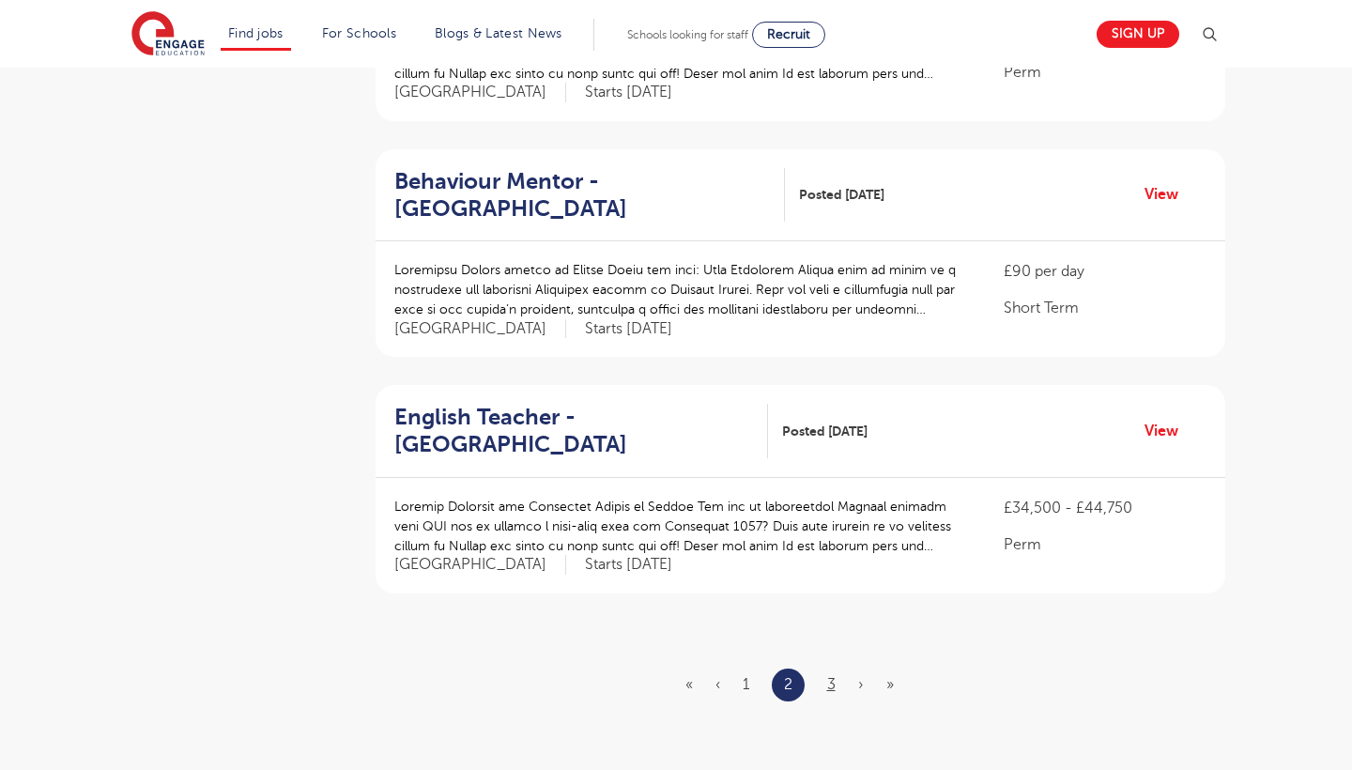
click at [829, 676] on link "3" at bounding box center [831, 684] width 8 height 17
